Goal: Task Accomplishment & Management: Manage account settings

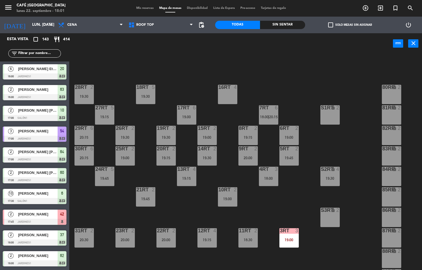
scroll to position [0, 0]
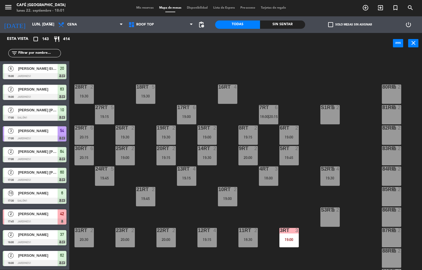
click at [219, 255] on div "18RT 5 19:30 16RT 4 28RT 2 19:30 80RR lock 2 27RT 5 19:15 7RT 6 18:00 | 20:15 S…" at bounding box center [247, 162] width 349 height 216
click at [277, 27] on div "Sin sentar" at bounding box center [282, 24] width 45 height 8
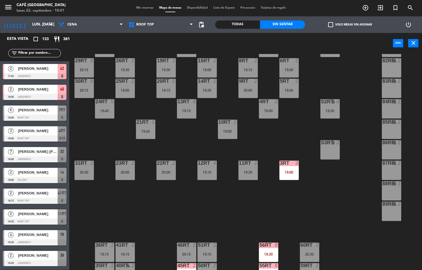
scroll to position [67, 0]
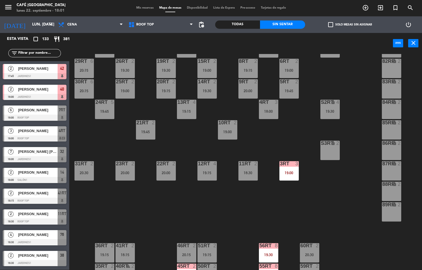
click at [289, 172] on div "19:00" at bounding box center [288, 173] width 19 height 4
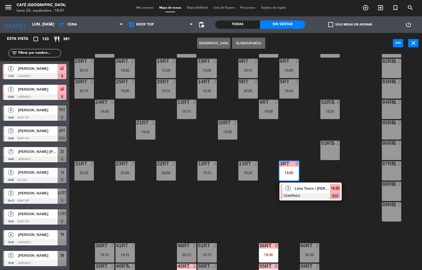
click at [308, 193] on div at bounding box center [311, 196] width 60 height 6
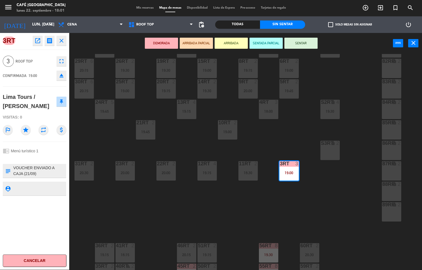
click at [40, 42] on icon "open_in_new" at bounding box center [37, 40] width 7 height 7
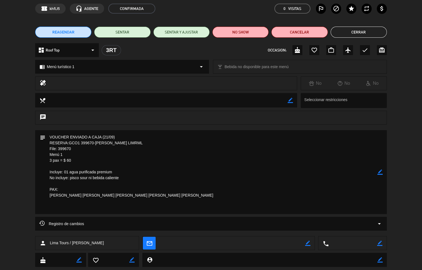
scroll to position [27, 0]
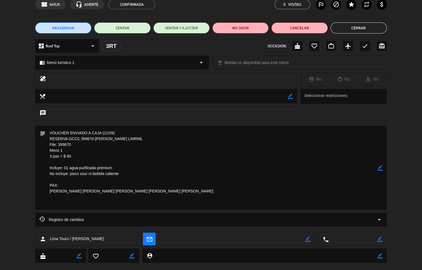
click at [363, 29] on button "Cerrar" at bounding box center [359, 27] width 56 height 11
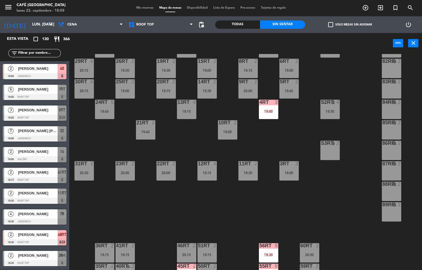
scroll to position [0, 0]
click at [267, 107] on div "4RT 3 19:00" at bounding box center [268, 109] width 19 height 19
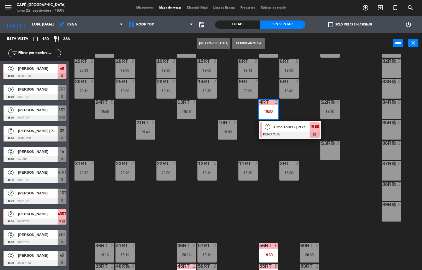
click at [265, 112] on div "19:00" at bounding box center [268, 111] width 19 height 4
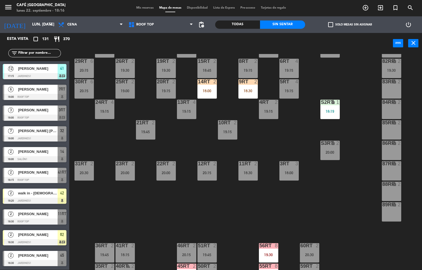
click at [250, 233] on div "18RT 5 19:30 16RT 5 19:45 28RT 2 19:00 80RR lock 4 19:30 27RT 5 19:15 7RT 6 18:…" at bounding box center [247, 162] width 349 height 216
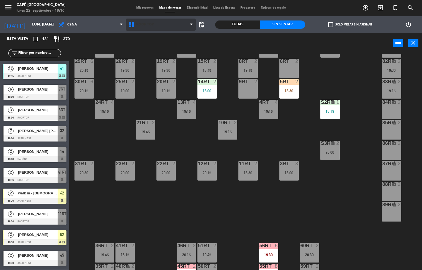
click at [131, 26] on icon at bounding box center [132, 24] width 8 height 7
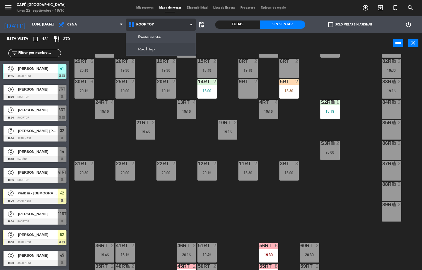
click at [154, 37] on ng-component "menu Café Museo Larco lunes 22. septiembre - 18:16 Mis reservas Mapa de mesas D…" at bounding box center [211, 135] width 422 height 270
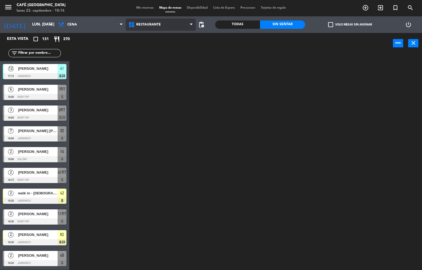
scroll to position [0, 0]
click at [181, 26] on span "Restaurante" at bounding box center [161, 25] width 70 height 12
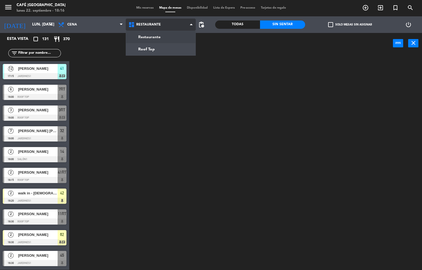
click at [176, 38] on ng-component "menu Café Museo Larco lunes 22. septiembre - 18:16 Mis reservas Mapa de mesas D…" at bounding box center [211, 135] width 422 height 270
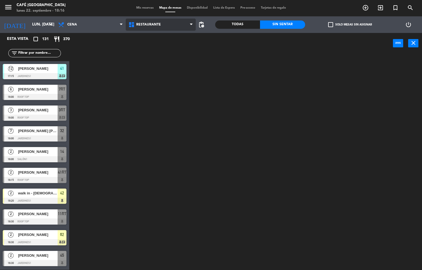
click at [179, 24] on span "Restaurante" at bounding box center [161, 25] width 70 height 12
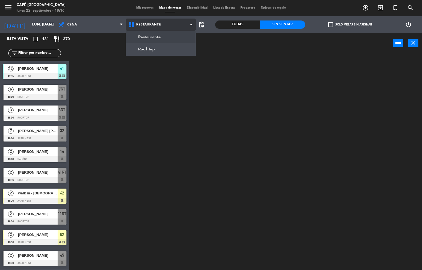
click at [171, 51] on ng-component "menu Café Museo Larco lunes 22. septiembre - 18:16 Mis reservas Mapa de mesas D…" at bounding box center [211, 135] width 422 height 270
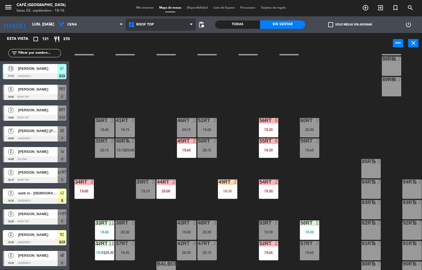
scroll to position [205, 0]
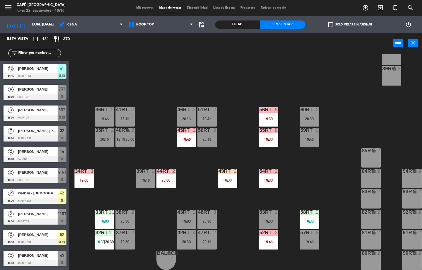
click at [310, 210] on div at bounding box center [309, 212] width 9 height 5
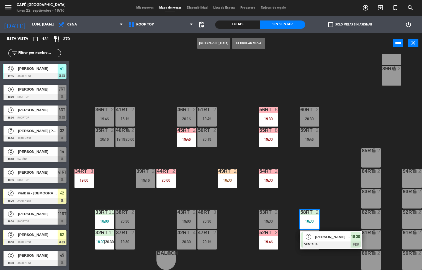
click at [313, 232] on div "2" at bounding box center [309, 236] width 12 height 9
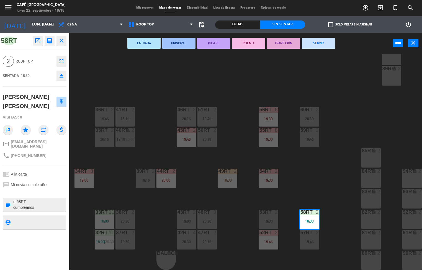
scroll to position [205, 4]
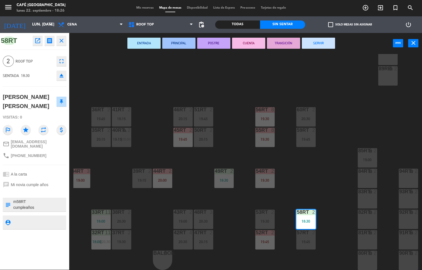
click at [232, 79] on div "18RT 5 19:30 16RT 5 19:45 28RT 2 80RR lock 4 19:30 27RT 5 19:15 7RT 6 18:00 | 2…" at bounding box center [247, 162] width 349 height 216
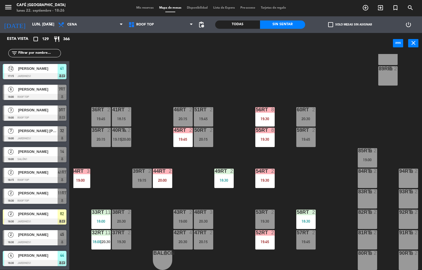
scroll to position [0, 4]
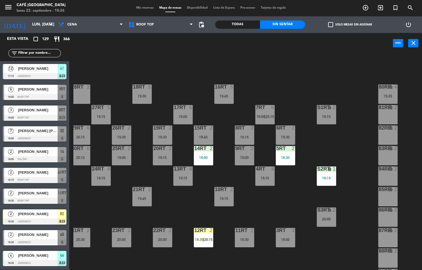
click at [205, 148] on div at bounding box center [203, 148] width 9 height 5
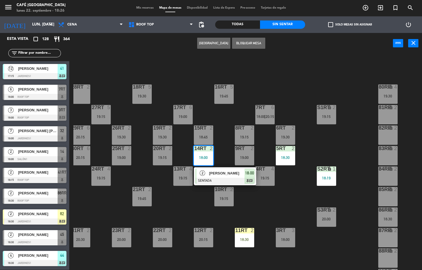
click at [225, 180] on div at bounding box center [225, 181] width 60 height 6
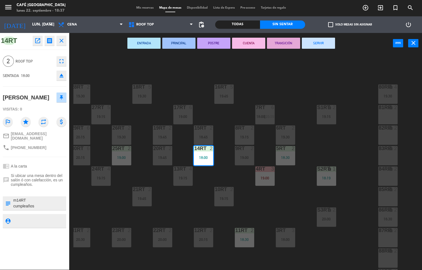
click at [61, 37] on icon "close" at bounding box center [61, 40] width 7 height 7
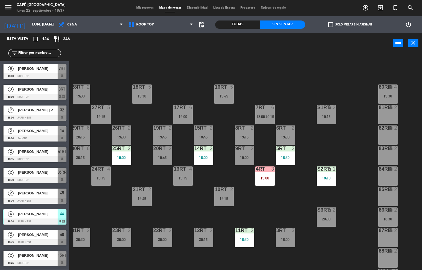
click at [240, 156] on div "19:00" at bounding box center [244, 158] width 19 height 4
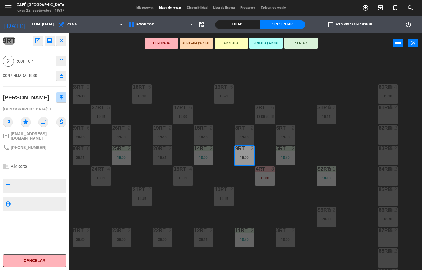
click at [37, 39] on icon "open_in_new" at bounding box center [37, 40] width 7 height 7
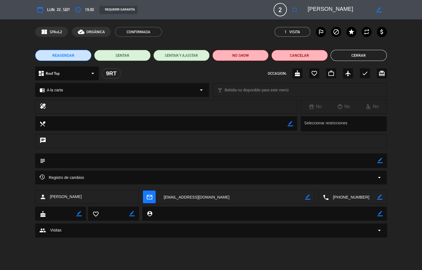
click at [365, 70] on icon "check" at bounding box center [365, 73] width 7 height 7
click at [365, 73] on icon "check" at bounding box center [365, 73] width 7 height 7
click at [369, 52] on button "Cerrar" at bounding box center [359, 55] width 56 height 11
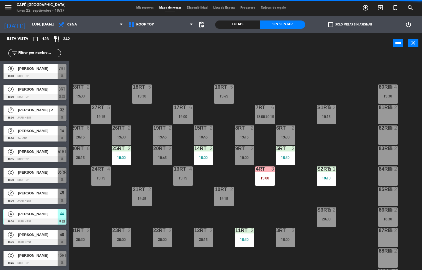
scroll to position [0, 0]
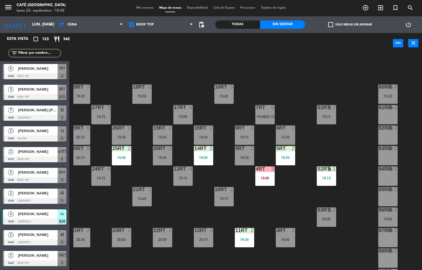
click at [242, 158] on div "18:30" at bounding box center [244, 158] width 19 height 4
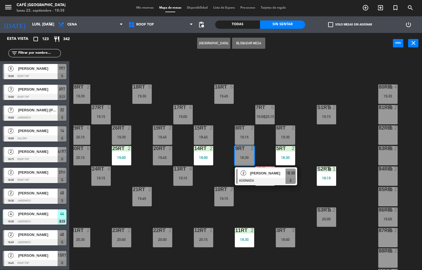
click at [261, 176] on span "[PERSON_NAME]" at bounding box center [267, 173] width 35 height 6
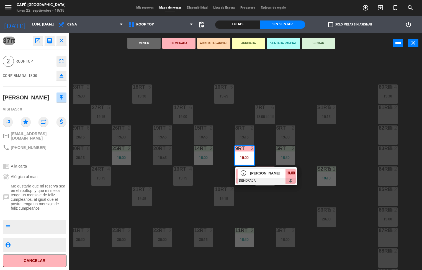
click at [63, 39] on icon "close" at bounding box center [61, 40] width 7 height 7
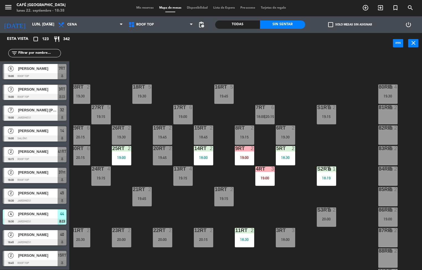
click at [240, 157] on div "19:00" at bounding box center [244, 158] width 19 height 4
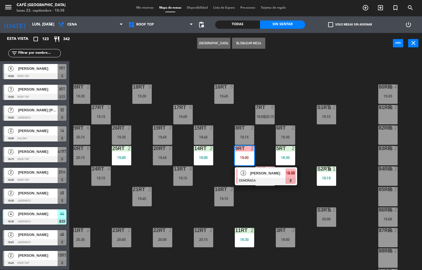
click at [263, 174] on span "[PERSON_NAME]" at bounding box center [267, 173] width 35 height 6
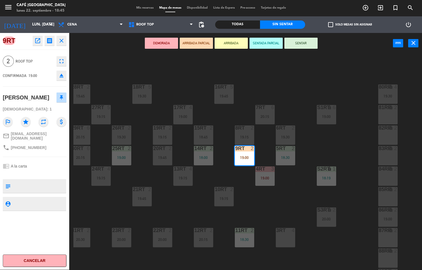
click at [291, 198] on div "18RT 5 19:30 16RT 5 19:45 28RT 2 19:45 80RR lock 4 19:30 27RT 5 19:15 7RT 6 20:…" at bounding box center [247, 162] width 349 height 216
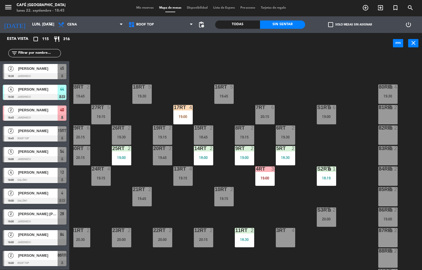
click at [239, 156] on div "19:00" at bounding box center [244, 158] width 19 height 4
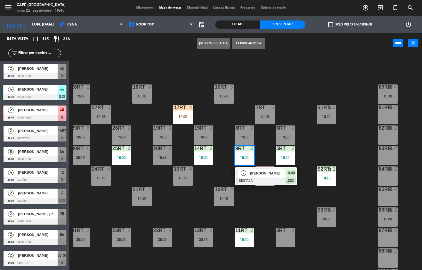
click at [264, 174] on span "[PERSON_NAME]" at bounding box center [267, 173] width 35 height 6
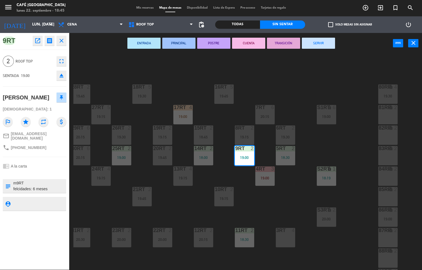
click at [39, 38] on icon "open_in_new" at bounding box center [37, 40] width 7 height 7
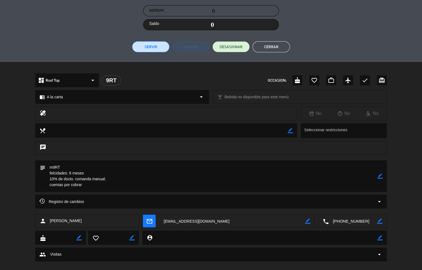
scroll to position [105, 0]
